Goal: Book appointment/travel/reservation

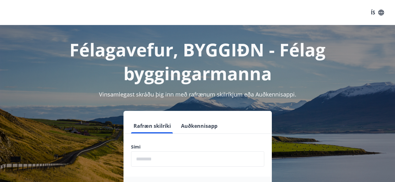
scroll to position [31, 0]
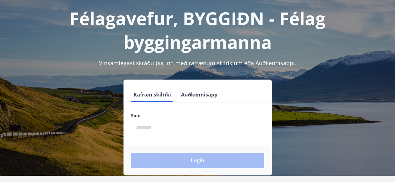
click at [147, 125] on input "phone" at bounding box center [197, 127] width 133 height 15
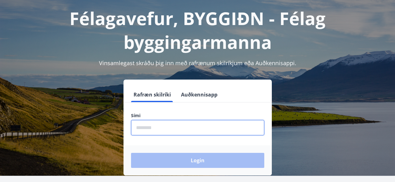
type input "********"
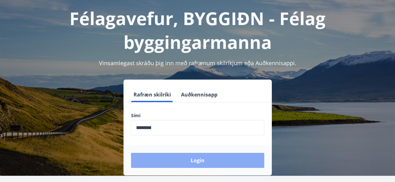
click at [191, 159] on button "Login" at bounding box center [197, 160] width 133 height 15
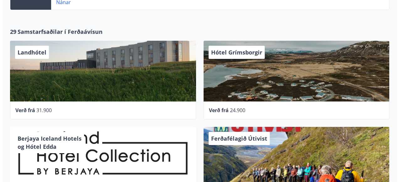
scroll to position [314, 0]
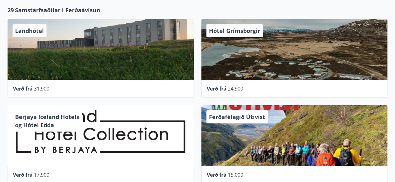
click at [242, 34] on span "Hótel Grímsborgir" at bounding box center [234, 31] width 51 height 8
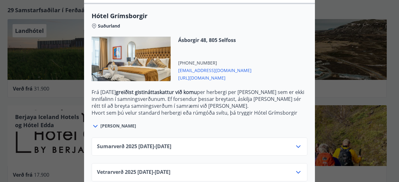
scroll to position [175, 0]
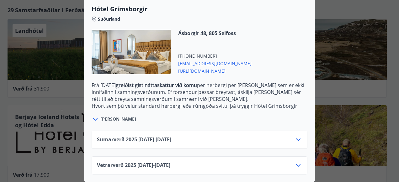
click at [92, 116] on icon at bounding box center [96, 120] width 8 height 8
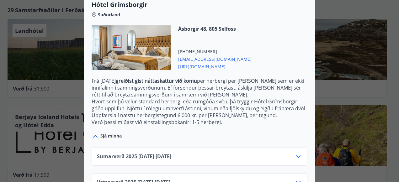
scroll to position [197, 0]
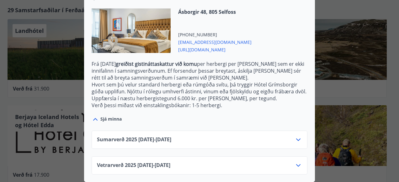
click at [295, 162] on icon at bounding box center [299, 166] width 8 height 8
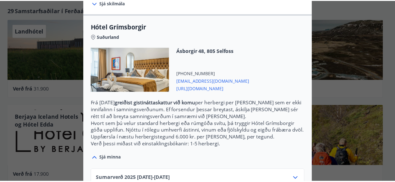
scroll to position [0, 0]
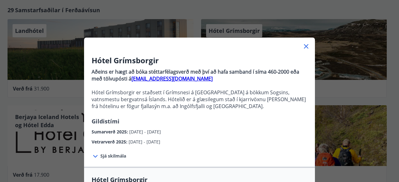
click at [306, 44] on icon at bounding box center [306, 46] width 4 height 4
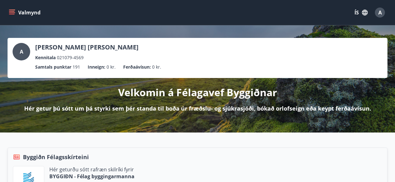
click at [11, 10] on icon "menu" at bounding box center [12, 12] width 6 height 6
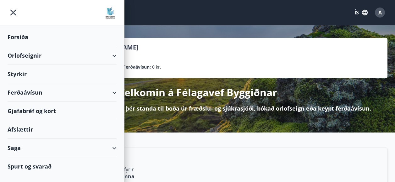
click at [9, 46] on div "Styrkir" at bounding box center [62, 37] width 109 height 19
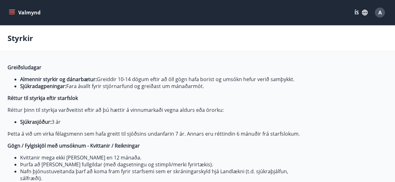
type input "***"
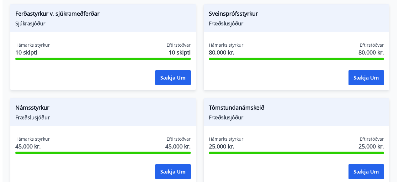
scroll to position [930, 0]
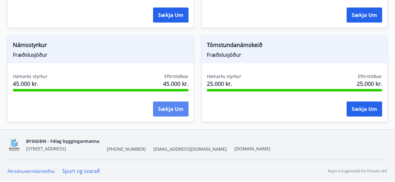
click at [156, 110] on button "Sækja um" at bounding box center [170, 109] width 35 height 15
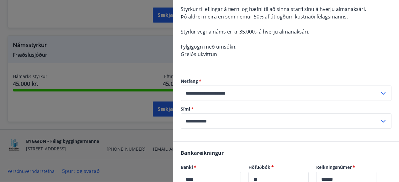
scroll to position [63, 0]
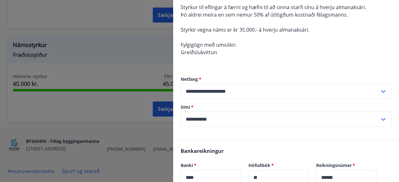
click at [380, 118] on icon at bounding box center [384, 120] width 8 height 8
click at [199, 135] on li "354-6113663" at bounding box center [286, 132] width 210 height 11
type input "**********"
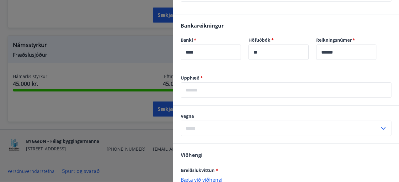
scroll to position [251, 0]
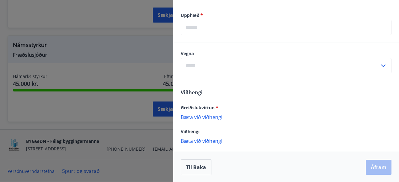
click at [380, 65] on icon at bounding box center [384, 66] width 8 height 8
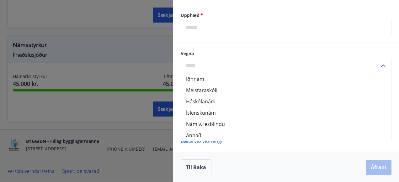
click at [206, 101] on li "Háskólanám" at bounding box center [286, 101] width 210 height 11
type input "**********"
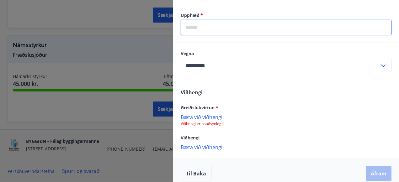
click at [197, 30] on input "text" at bounding box center [286, 27] width 211 height 15
type input "******"
click at [267, 104] on div "Greiðslukvittun *" at bounding box center [286, 108] width 211 height 8
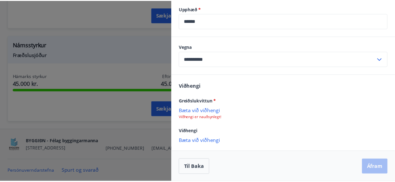
scroll to position [258, 0]
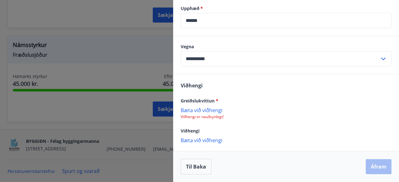
click at [204, 112] on p "Bæta við viðhengi" at bounding box center [286, 110] width 211 height 6
click at [74, 107] on div at bounding box center [199, 91] width 399 height 182
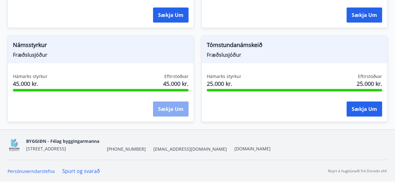
click at [164, 105] on button "Sækja um" at bounding box center [170, 109] width 35 height 15
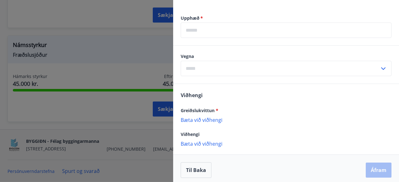
scroll to position [252, 0]
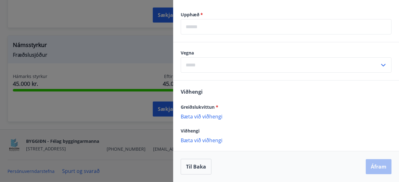
click at [203, 117] on p "Bæta við viðhengi" at bounding box center [286, 116] width 211 height 6
click at [207, 117] on p "Bæta við viðhengi" at bounding box center [286, 116] width 211 height 6
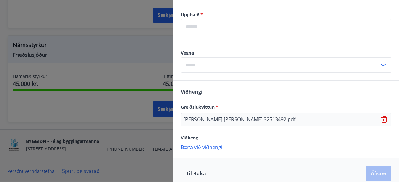
click at [380, 63] on icon at bounding box center [384, 66] width 8 height 8
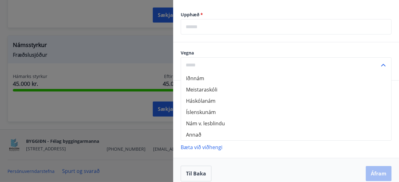
click at [200, 103] on li "Háskólanám" at bounding box center [286, 100] width 210 height 11
type input "**********"
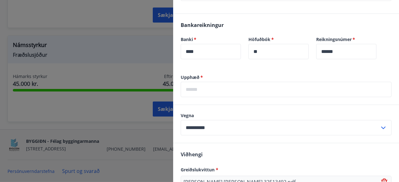
scroll to position [189, 0]
click at [200, 88] on input "text" at bounding box center [286, 89] width 211 height 15
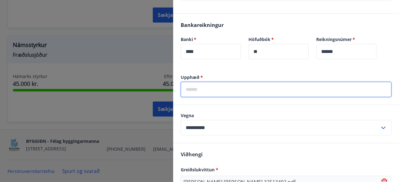
type input "******"
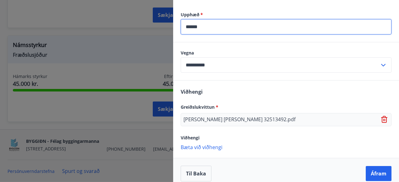
click at [335, 135] on div "Viðhengi" at bounding box center [286, 138] width 211 height 8
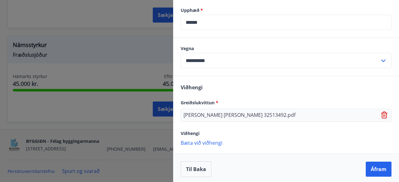
scroll to position [259, 0]
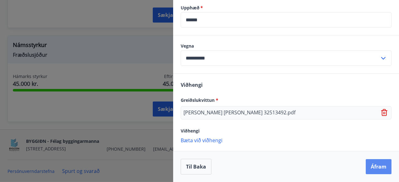
click at [381, 167] on button "Áfram" at bounding box center [379, 166] width 26 height 15
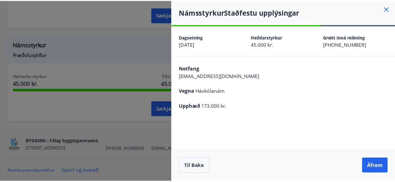
scroll to position [0, 0]
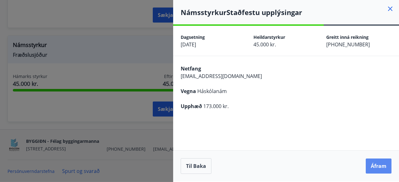
click at [379, 166] on button "Áfram" at bounding box center [379, 166] width 26 height 15
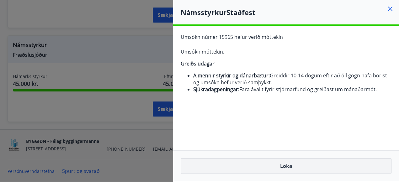
click at [295, 165] on button "Loka" at bounding box center [286, 167] width 211 height 16
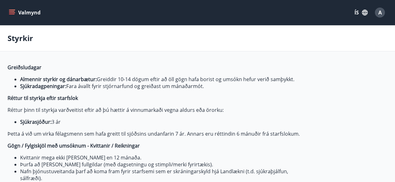
click at [12, 13] on icon "menu" at bounding box center [12, 12] width 7 height 1
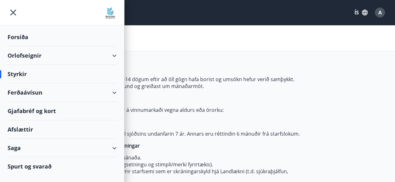
click at [15, 35] on div "Forsíða" at bounding box center [62, 37] width 109 height 19
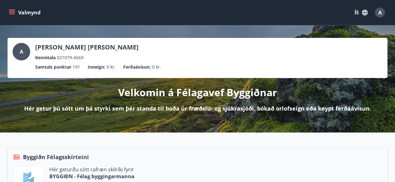
click at [11, 13] on icon "menu" at bounding box center [12, 12] width 7 height 1
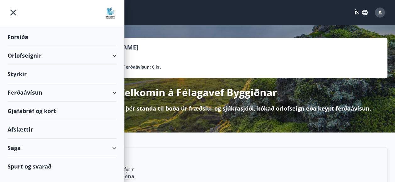
click at [116, 55] on div "Orlofseignir" at bounding box center [62, 55] width 109 height 19
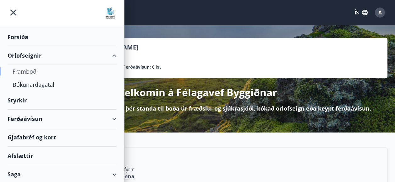
click at [15, 72] on div "Framboð" at bounding box center [62, 71] width 99 height 13
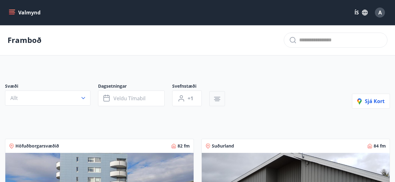
click at [214, 102] on icon "button" at bounding box center [217, 99] width 8 height 8
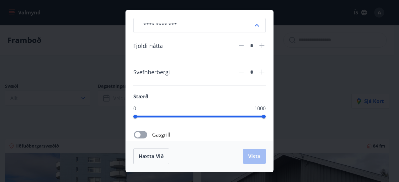
click at [305, 93] on div "​ Fjöldi nátta * Svefnherbergi * Stærð 0 1000 Gasgrill Þráðlaust net Uppþvottav…" at bounding box center [199, 91] width 399 height 182
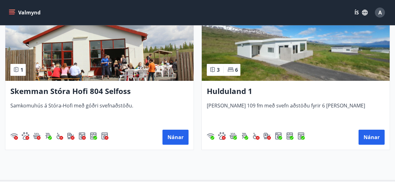
scroll to position [1160, 0]
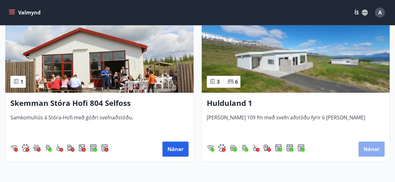
click at [369, 148] on button "Nánar" at bounding box center [371, 149] width 26 height 15
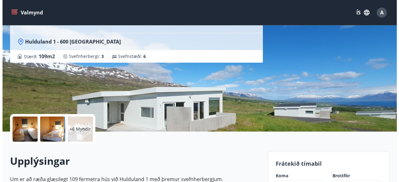
scroll to position [63, 0]
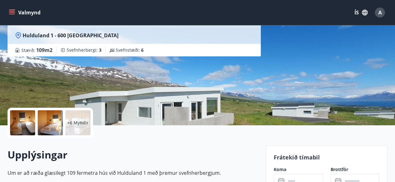
click at [75, 122] on p "+6 Myndir" at bounding box center [77, 123] width 21 height 6
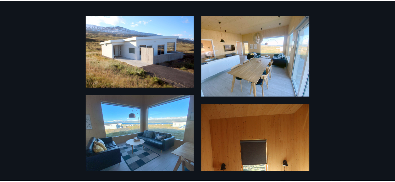
scroll to position [0, 0]
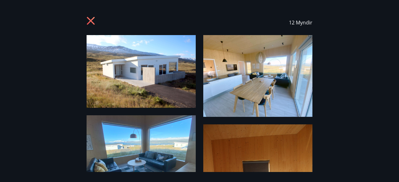
click at [92, 22] on icon at bounding box center [91, 21] width 8 height 8
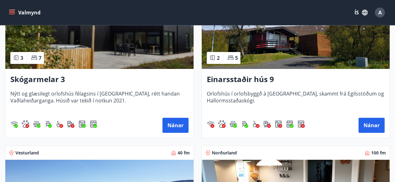
scroll to position [847, 0]
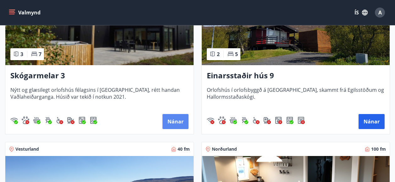
click at [175, 119] on button "Nánar" at bounding box center [175, 121] width 26 height 15
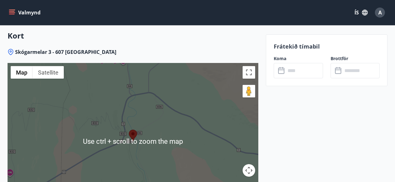
scroll to position [879, 0]
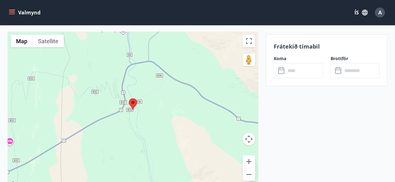
click at [109, 123] on div at bounding box center [133, 110] width 250 height 157
click at [247, 156] on button "Zoom in" at bounding box center [248, 162] width 13 height 13
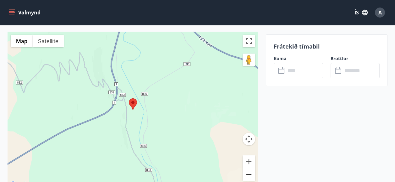
click at [248, 169] on button "Zoom out" at bounding box center [248, 175] width 13 height 13
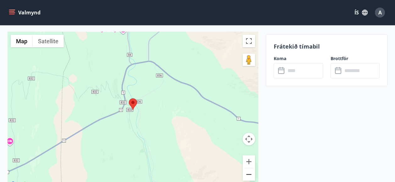
click at [248, 169] on button "Zoom out" at bounding box center [248, 175] width 13 height 13
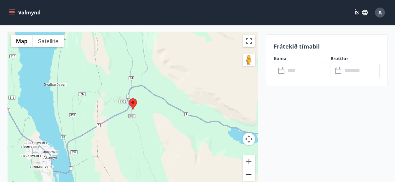
click at [248, 169] on button "Zoom out" at bounding box center [248, 175] width 13 height 13
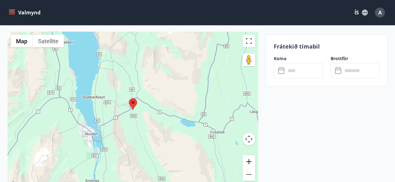
click at [247, 156] on button "Zoom in" at bounding box center [248, 162] width 13 height 13
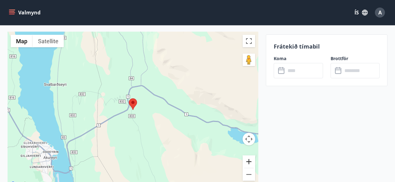
click at [247, 156] on button "Zoom in" at bounding box center [248, 162] width 13 height 13
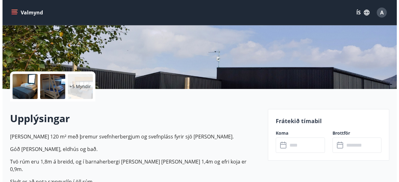
scroll to position [63, 0]
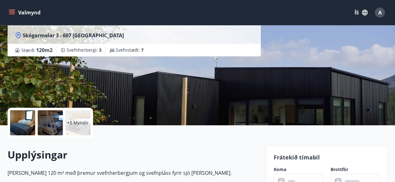
click at [77, 121] on p "+5 Myndir" at bounding box center [77, 123] width 21 height 6
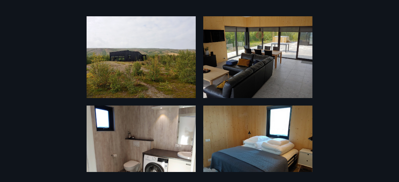
scroll to position [17, 0]
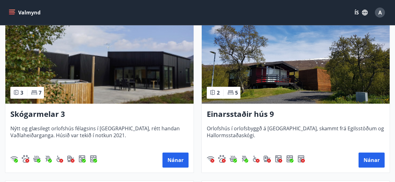
scroll to position [816, 0]
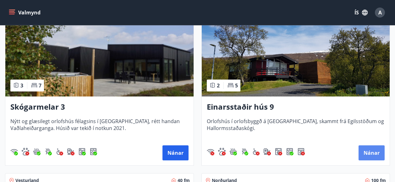
click at [366, 152] on button "Nánar" at bounding box center [371, 153] width 26 height 15
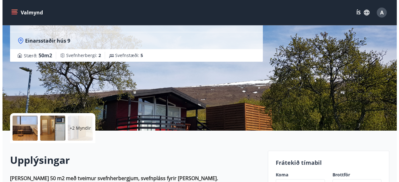
scroll to position [94, 0]
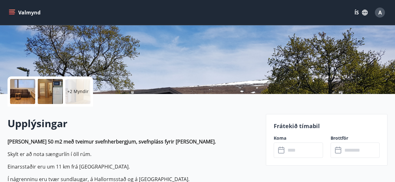
click at [76, 94] on p "+2 Myndir" at bounding box center [77, 92] width 21 height 6
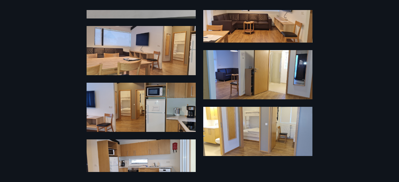
scroll to position [117, 0]
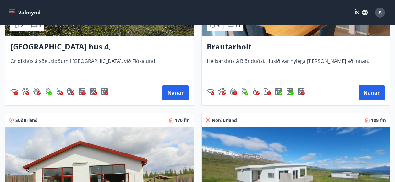
scroll to position [1161, 0]
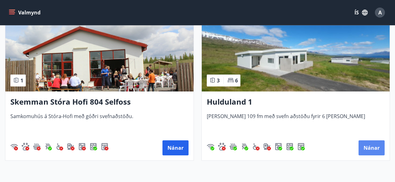
click at [377, 144] on button "Nánar" at bounding box center [371, 148] width 26 height 15
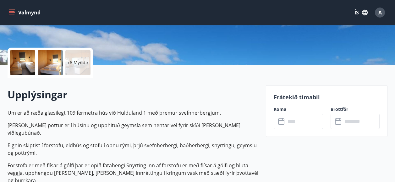
scroll to position [126, 0]
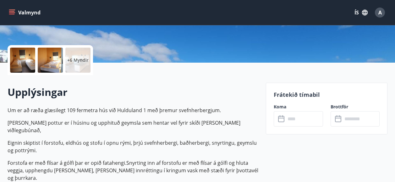
click at [293, 98] on p "Frátekið tímabil" at bounding box center [326, 95] width 106 height 8
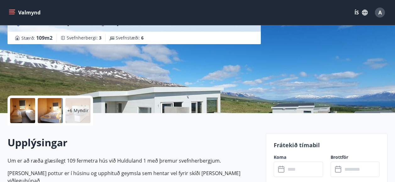
scroll to position [157, 0]
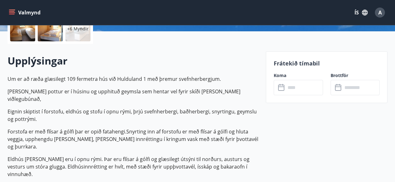
click at [296, 89] on input "text" at bounding box center [303, 87] width 37 height 15
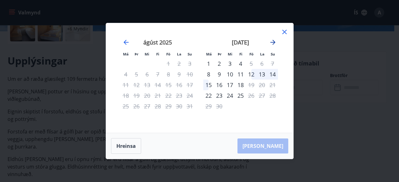
click at [273, 41] on icon "Move forward to switch to the next month." at bounding box center [273, 43] width 8 height 8
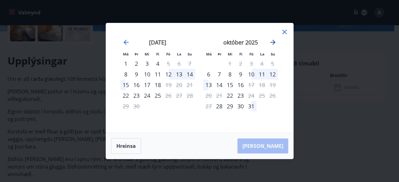
click at [273, 41] on icon "Move forward to switch to the next month." at bounding box center [273, 43] width 8 height 8
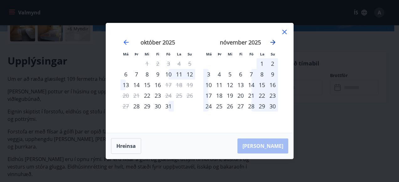
click at [273, 42] on icon "Move forward to switch to the next month." at bounding box center [273, 43] width 8 height 8
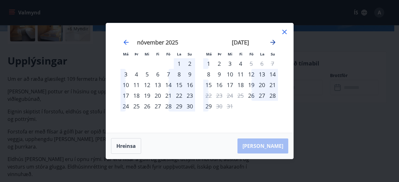
click at [273, 42] on icon "Move forward to switch to the next month." at bounding box center [273, 43] width 8 height 8
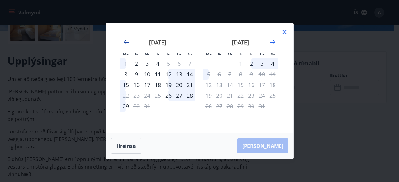
click at [127, 42] on icon "Move backward to switch to the previous month." at bounding box center [126, 42] width 5 height 5
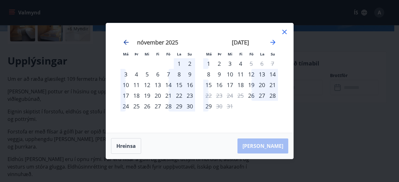
click at [127, 42] on icon "Move backward to switch to the previous month." at bounding box center [126, 42] width 5 height 5
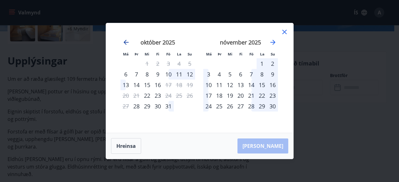
click at [127, 42] on icon "Move backward to switch to the previous month." at bounding box center [126, 42] width 5 height 5
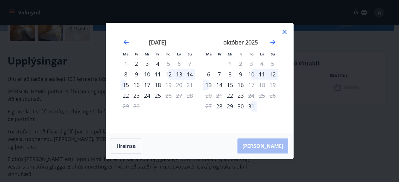
click at [173, 75] on div "12" at bounding box center [168, 74] width 11 height 11
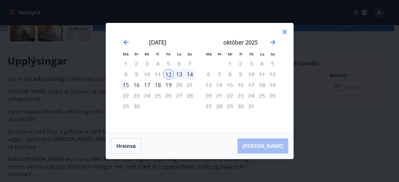
click at [123, 85] on div "15" at bounding box center [126, 85] width 11 height 11
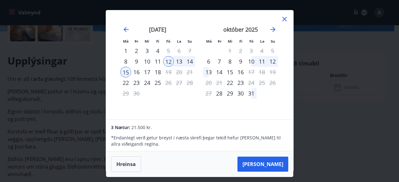
click at [283, 17] on icon at bounding box center [285, 19] width 8 height 8
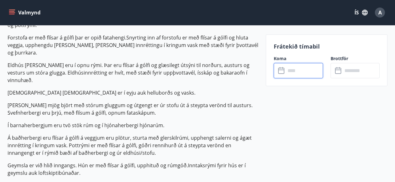
scroll to position [188, 0]
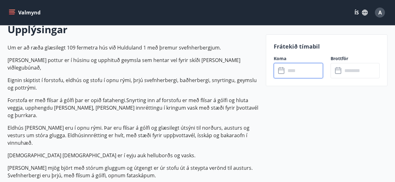
click at [290, 68] on input "text" at bounding box center [303, 70] width 37 height 15
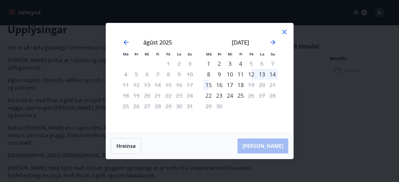
click at [253, 74] on div "12" at bounding box center [251, 74] width 11 height 11
click at [207, 86] on div "15" at bounding box center [208, 85] width 11 height 11
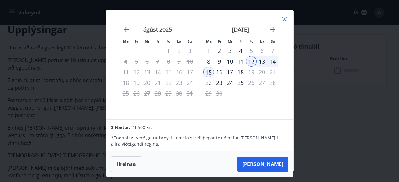
click at [284, 20] on icon at bounding box center [284, 19] width 4 height 4
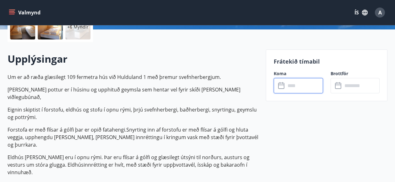
scroll to position [157, 0]
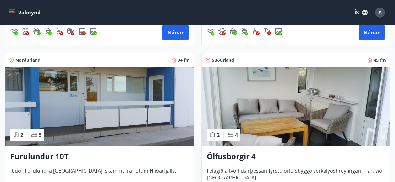
scroll to position [659, 0]
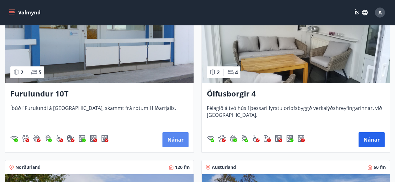
click at [174, 139] on button "Nánar" at bounding box center [175, 139] width 26 height 15
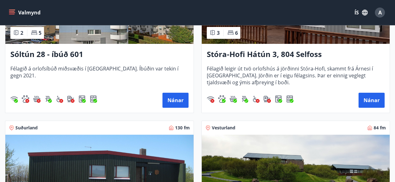
scroll to position [157, 0]
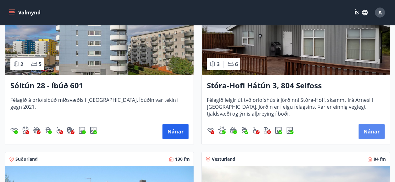
click at [362, 130] on button "Nánar" at bounding box center [371, 131] width 26 height 15
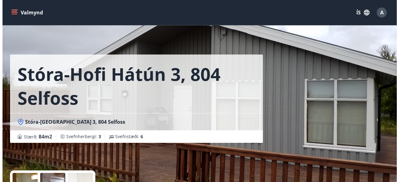
scroll to position [63, 0]
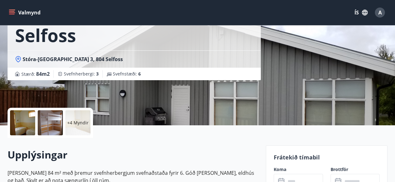
click at [80, 123] on p "+4 Myndir" at bounding box center [77, 123] width 21 height 6
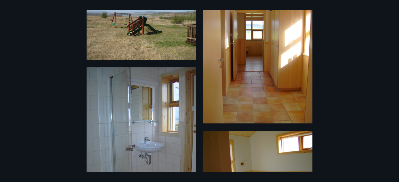
scroll to position [55, 0]
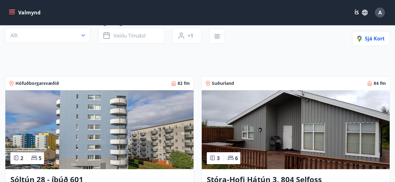
scroll to position [126, 0]
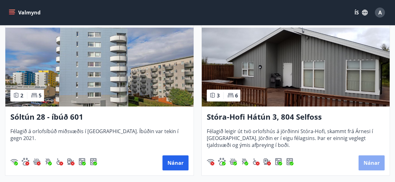
click at [370, 164] on button "Nánar" at bounding box center [371, 163] width 26 height 15
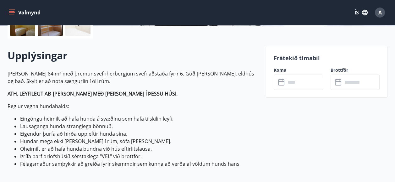
scroll to position [157, 0]
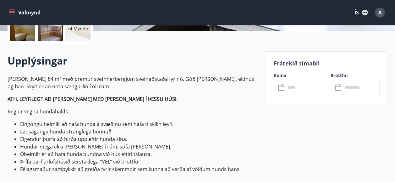
click at [294, 89] on input "text" at bounding box center [303, 87] width 37 height 15
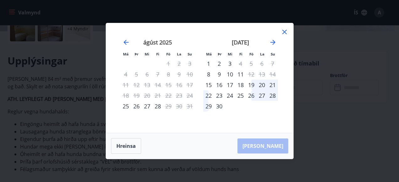
click at [252, 85] on div "19" at bounding box center [251, 85] width 11 height 11
click at [207, 96] on div "22" at bounding box center [208, 95] width 11 height 11
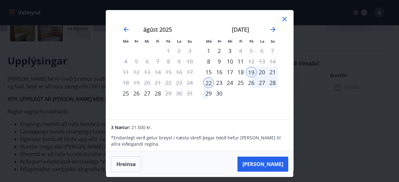
click at [282, 19] on icon at bounding box center [285, 19] width 8 height 8
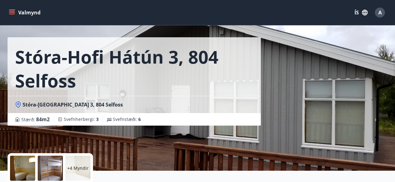
scroll to position [0, 0]
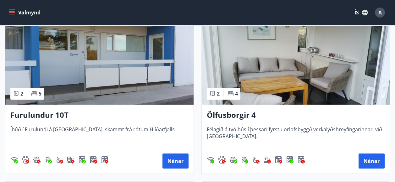
scroll to position [659, 0]
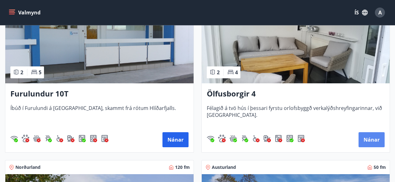
click at [376, 140] on button "Nánar" at bounding box center [371, 139] width 26 height 15
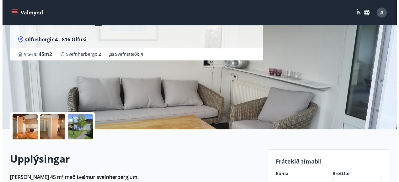
scroll to position [94, 0]
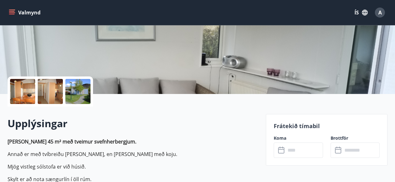
click at [17, 89] on div at bounding box center [22, 91] width 25 height 25
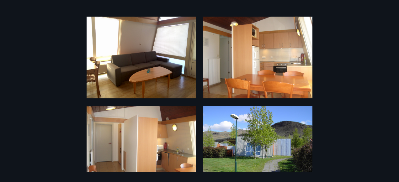
scroll to position [126, 0]
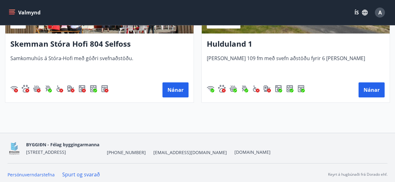
scroll to position [1223, 0]
